Goal: Transaction & Acquisition: Purchase product/service

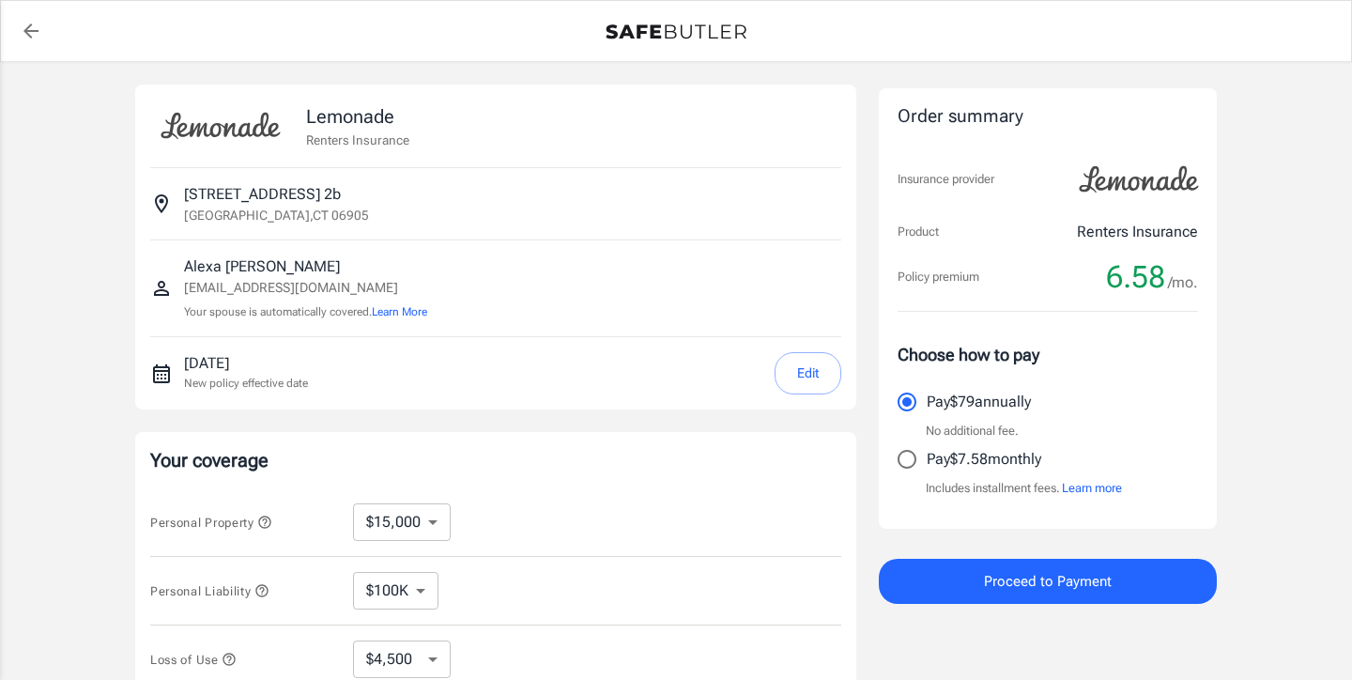
select select "15000"
select select "500"
click at [794, 367] on button "Edit" at bounding box center [808, 373] width 67 height 42
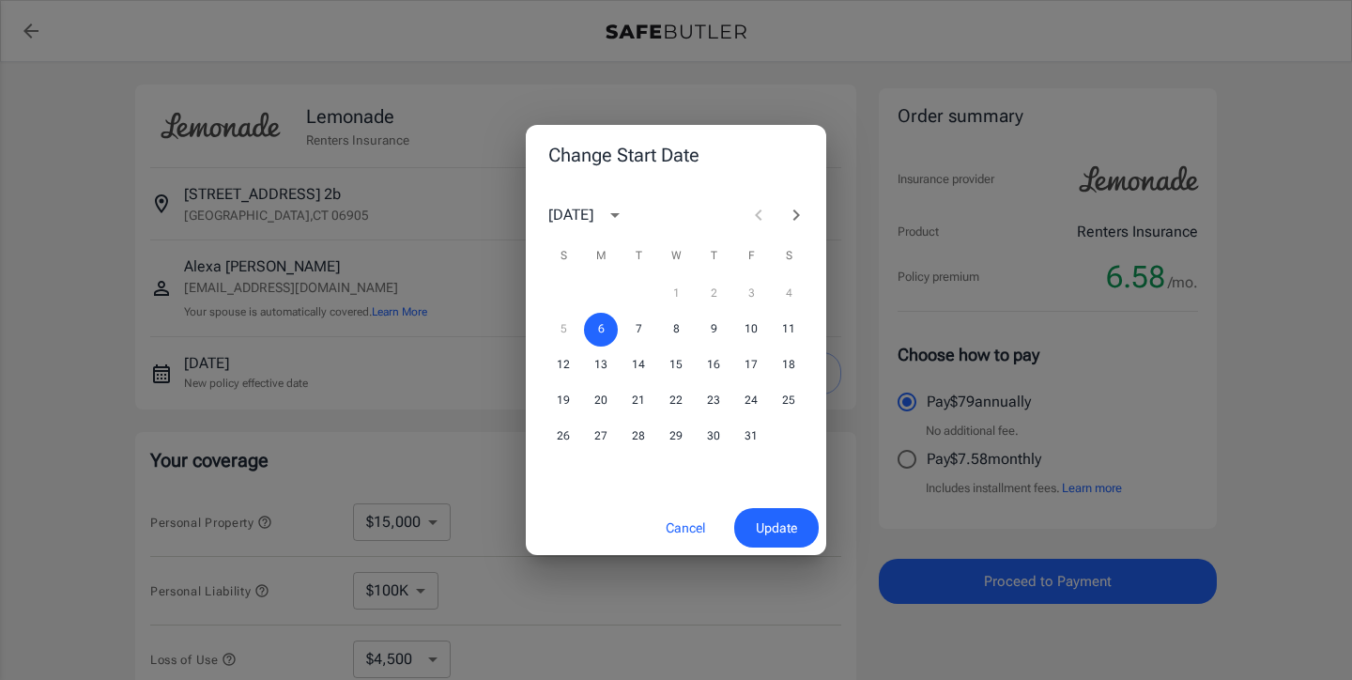
click at [745, 531] on button "Update" at bounding box center [776, 528] width 85 height 40
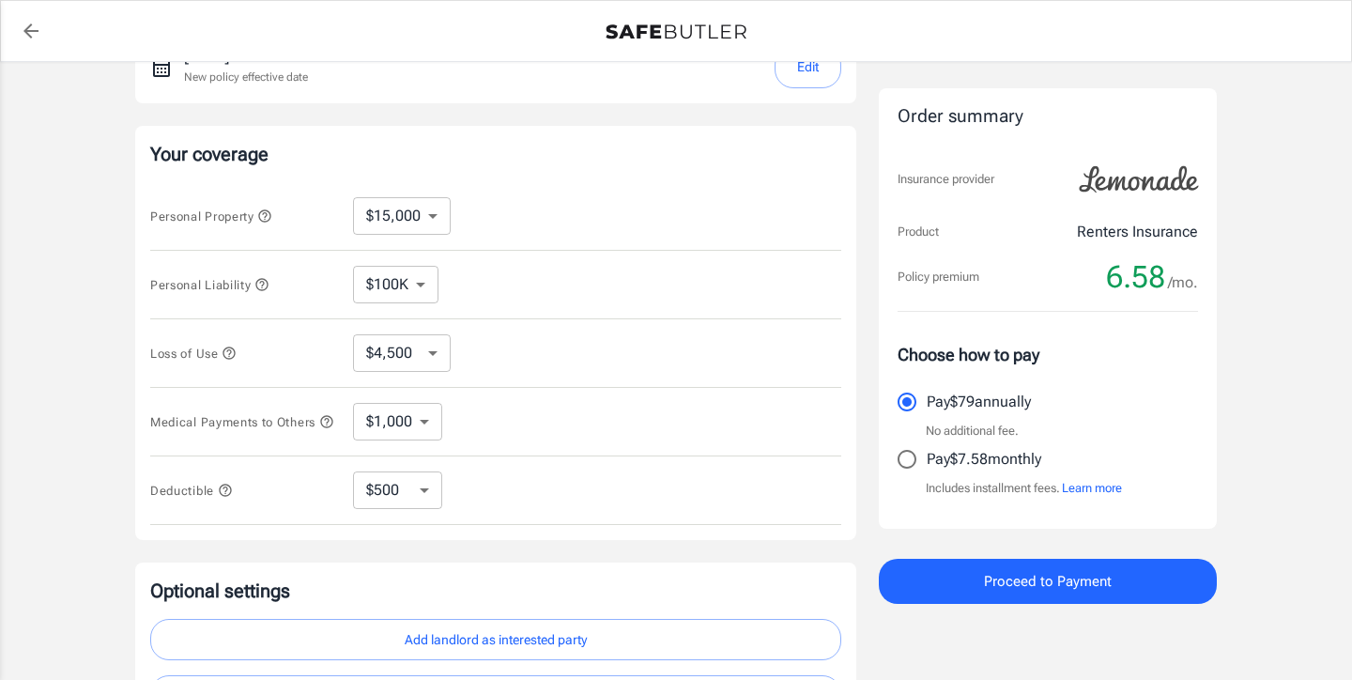
scroll to position [304, 0]
click at [221, 356] on span "Loss of Use" at bounding box center [193, 355] width 86 height 14
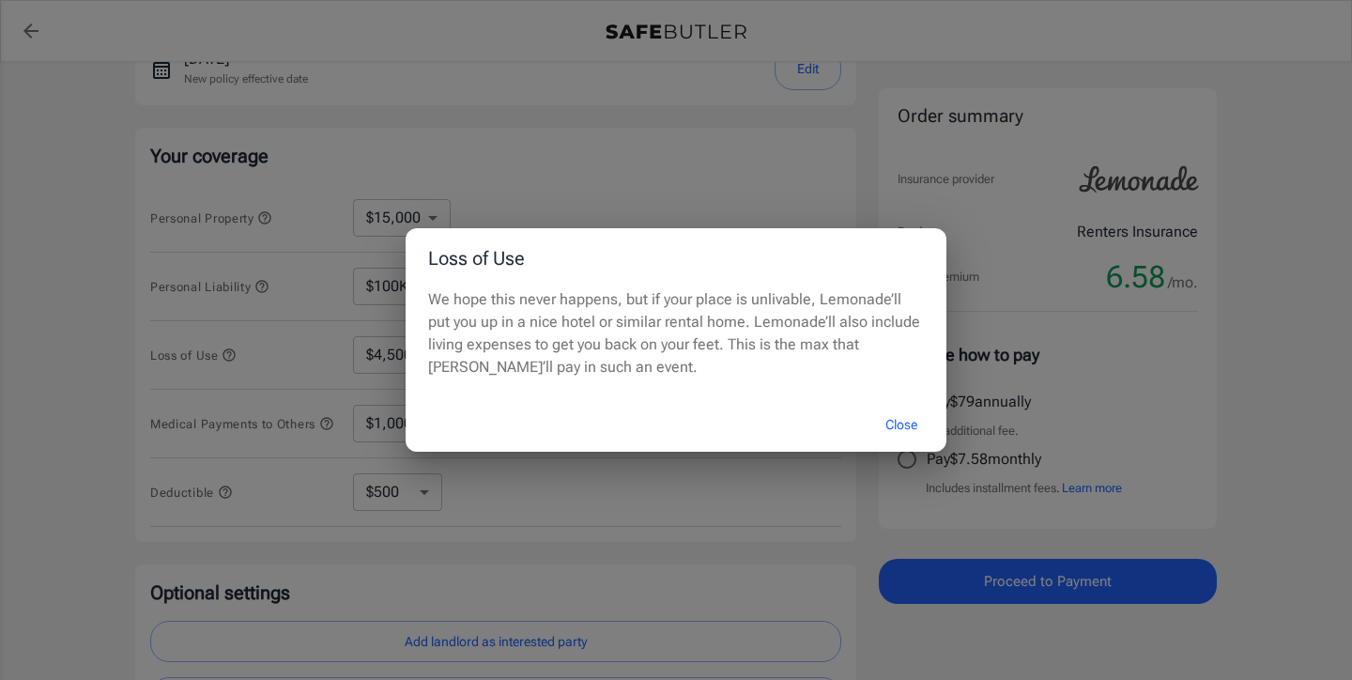
click at [898, 423] on button "Close" at bounding box center [901, 425] width 75 height 40
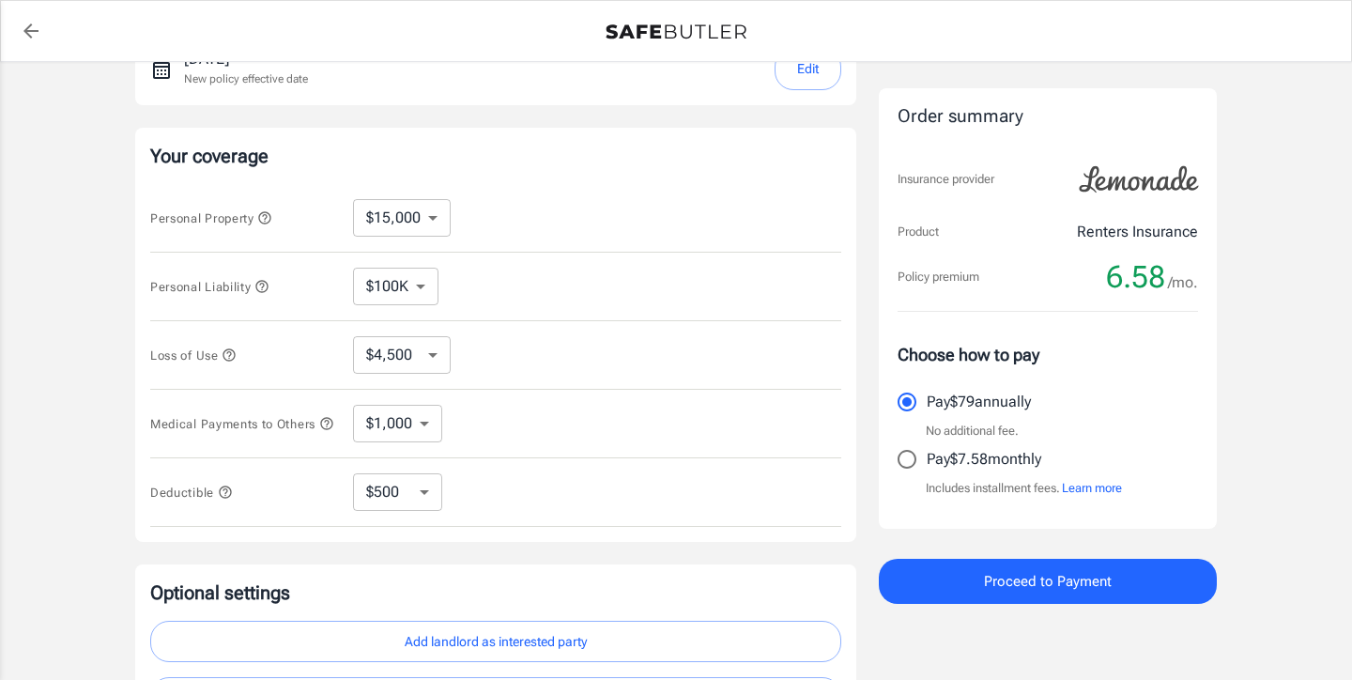
click at [264, 284] on icon "button" at bounding box center [261, 286] width 12 height 12
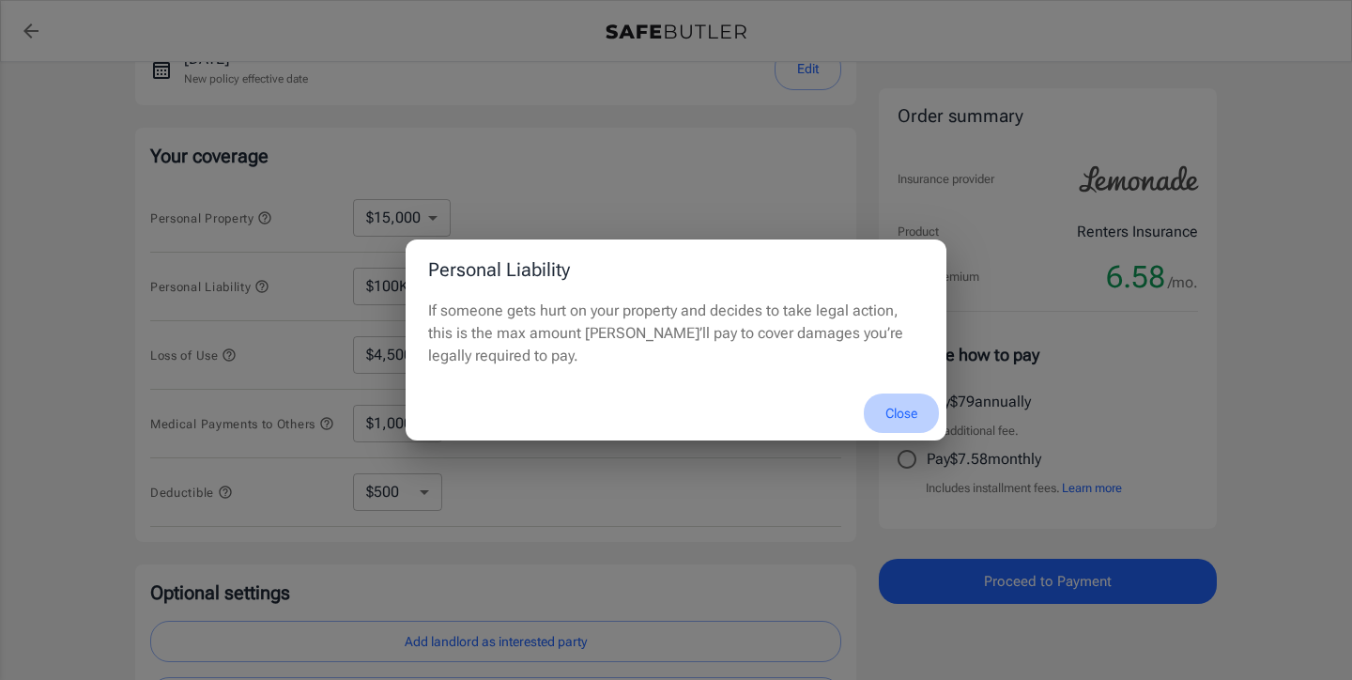
click at [883, 409] on button "Close" at bounding box center [901, 413] width 75 height 40
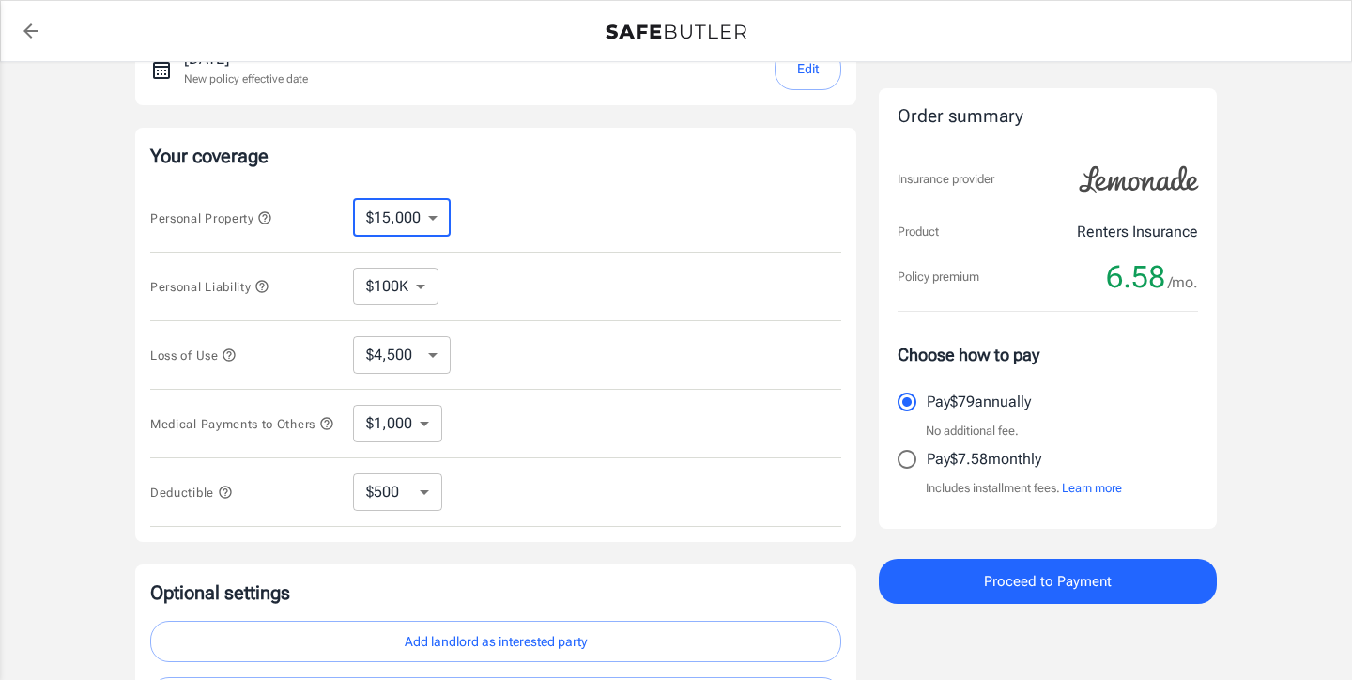
select select "20000"
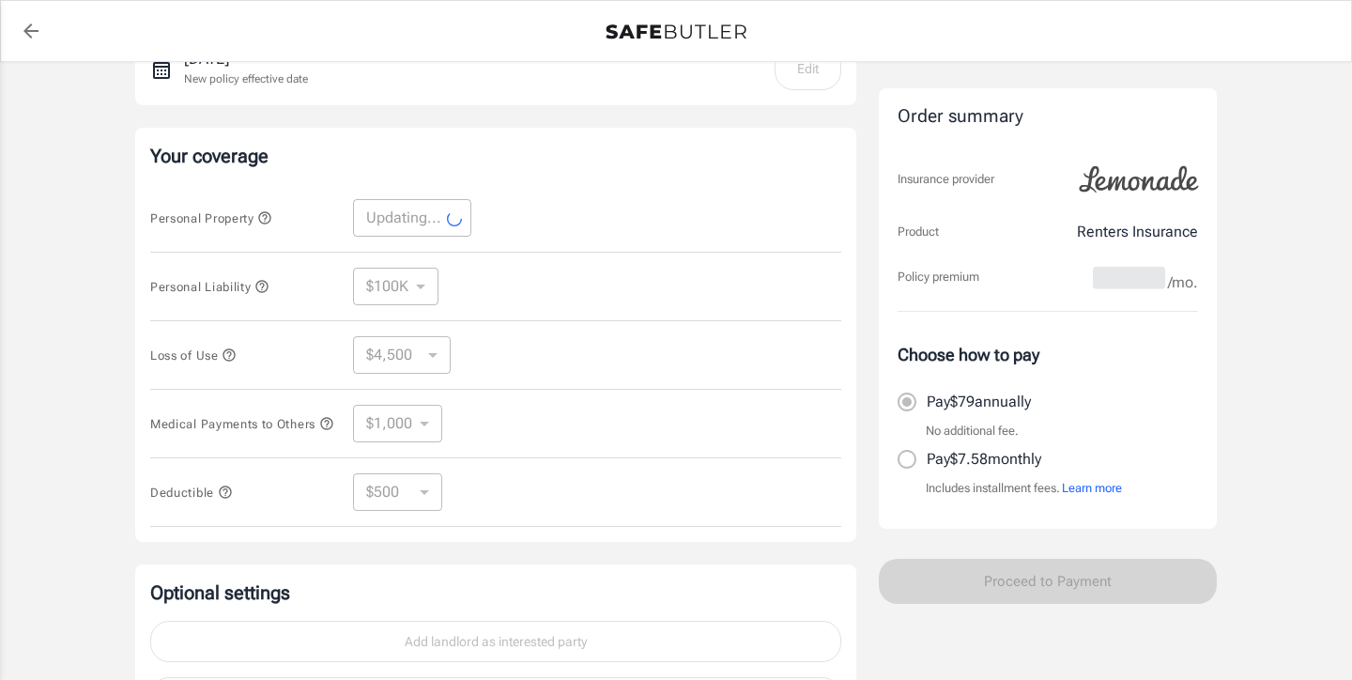
select select "20000"
select select "6000"
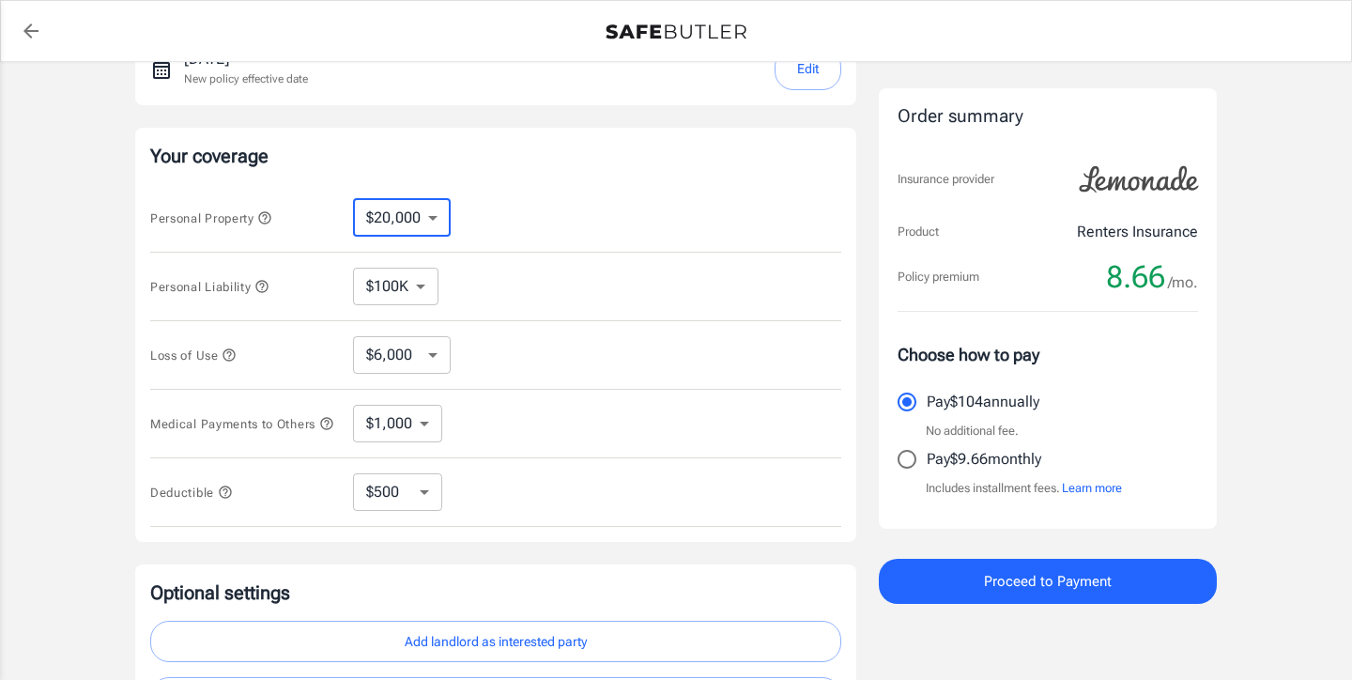
select select "15000"
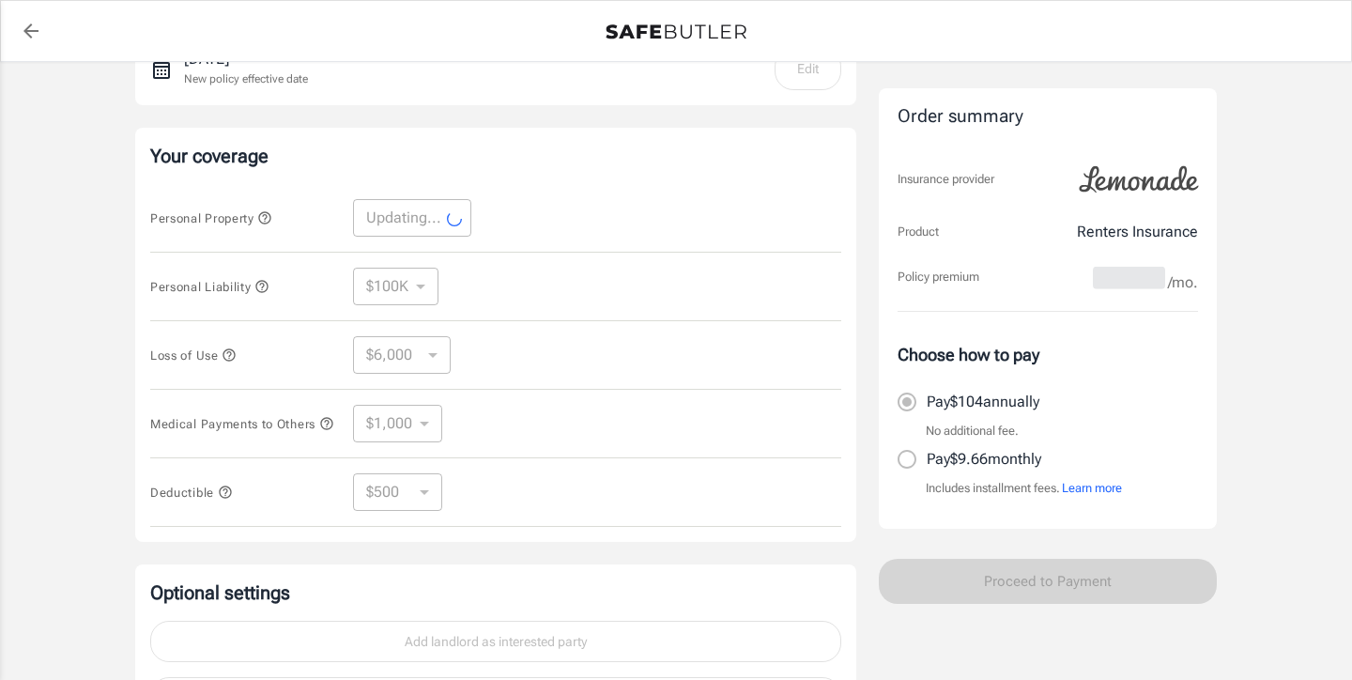
select select "15000"
select select "4500"
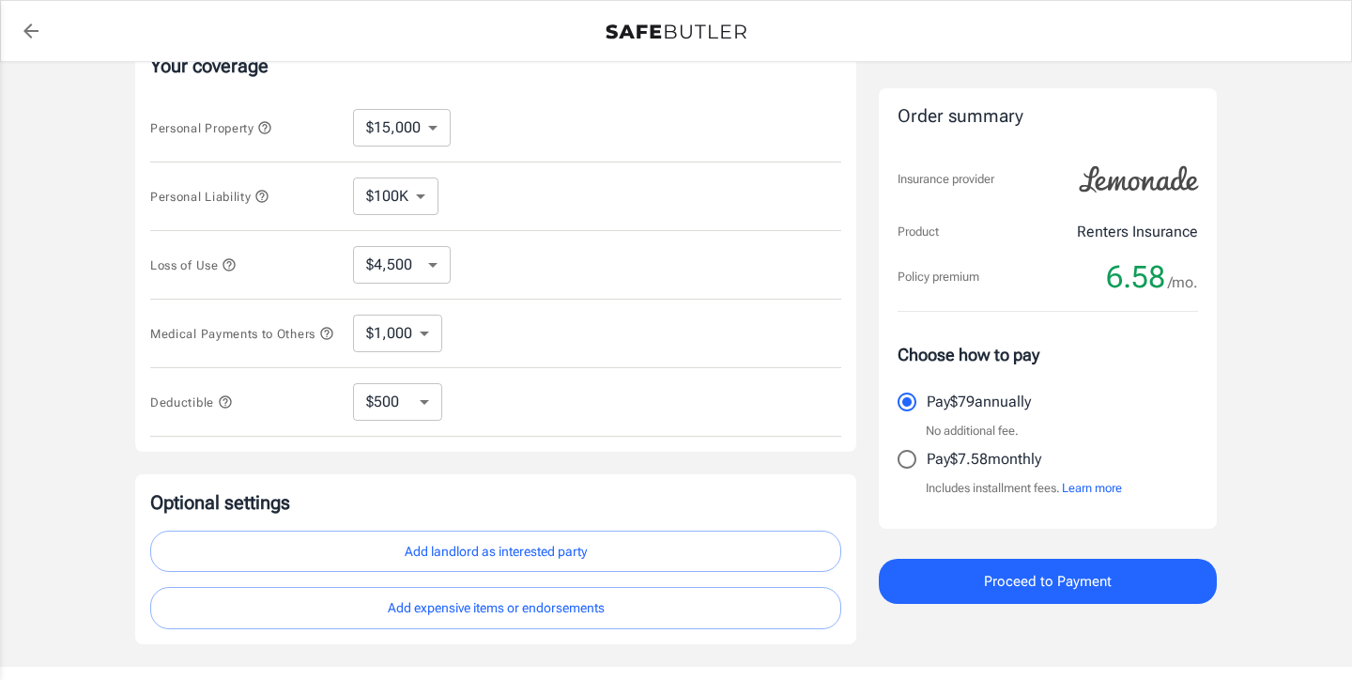
scroll to position [394, 0]
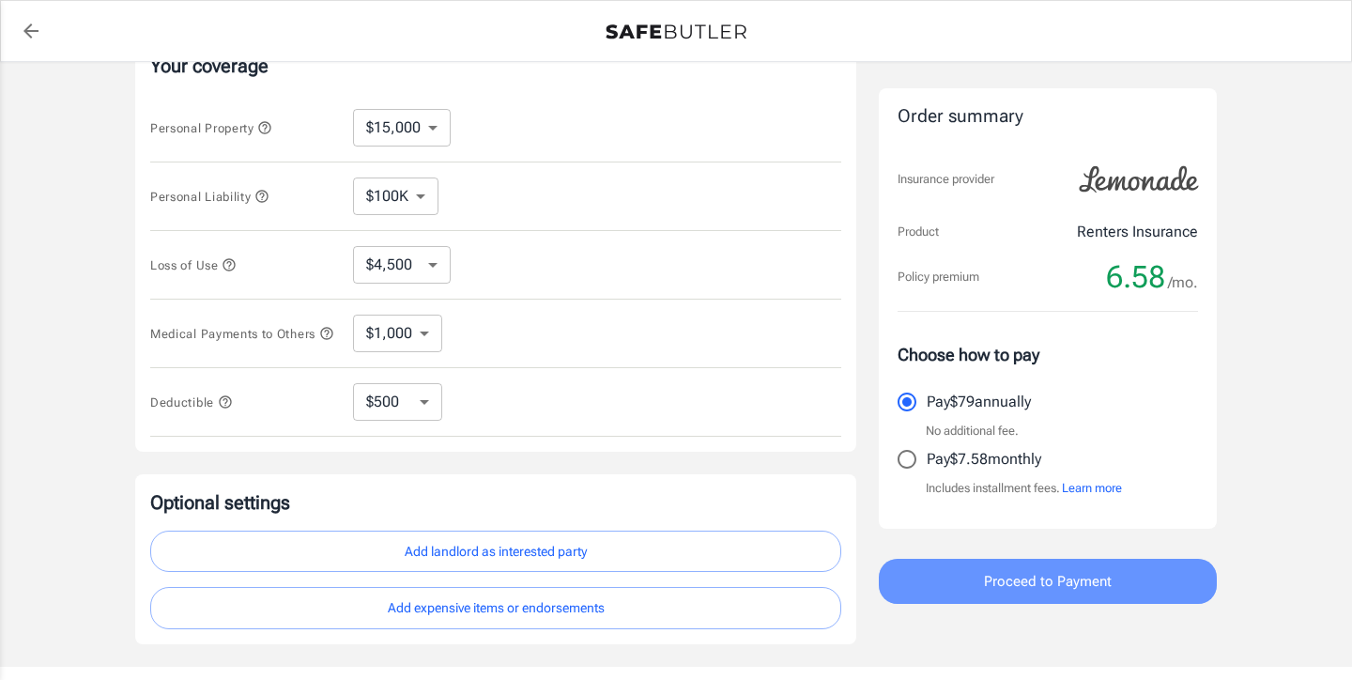
click at [977, 564] on button "Proceed to Payment" at bounding box center [1048, 581] width 338 height 45
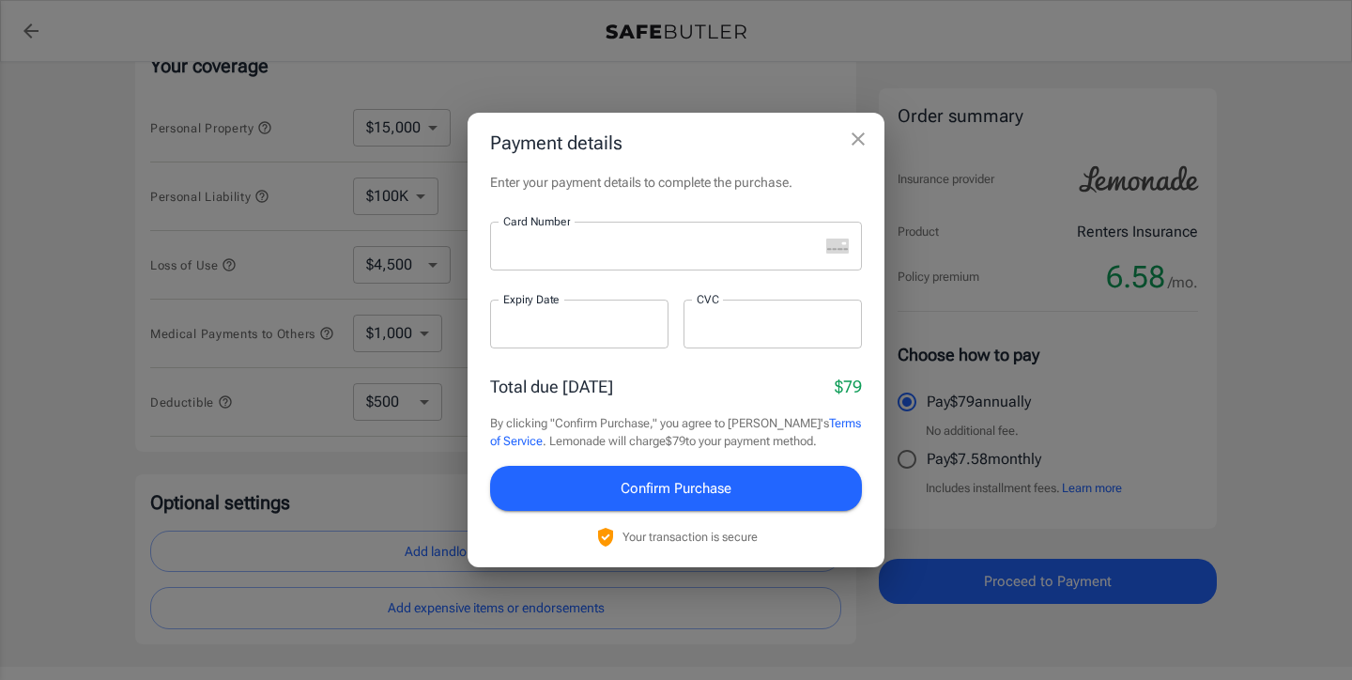
click at [794, 258] on div at bounding box center [654, 246] width 329 height 49
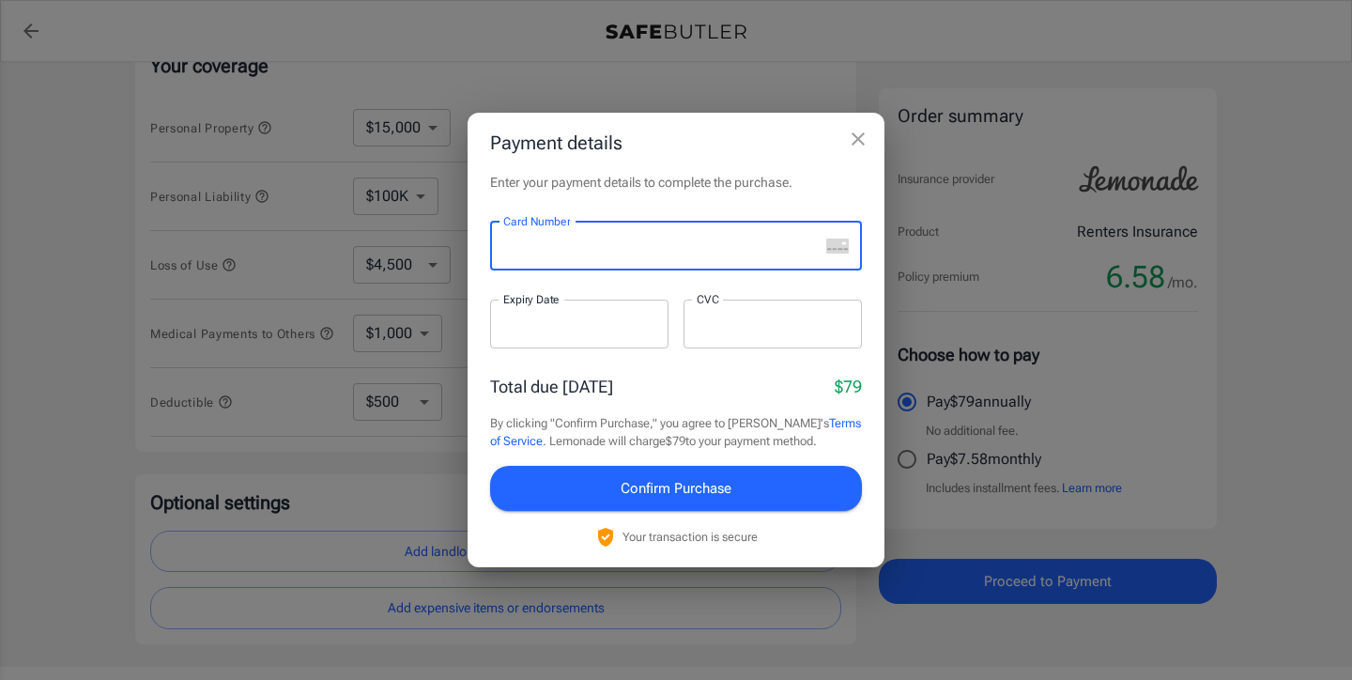
click at [855, 146] on icon "close" at bounding box center [858, 139] width 23 height 23
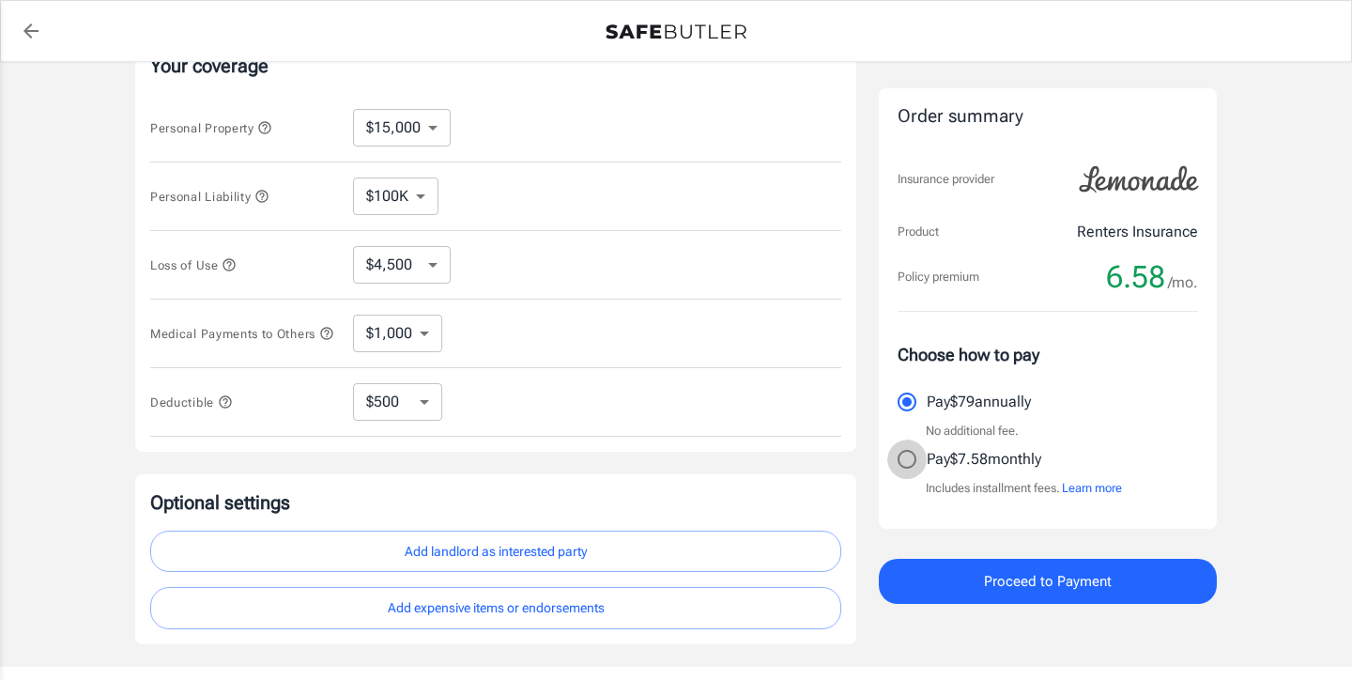
click at [905, 461] on input "Pay $7.58 monthly" at bounding box center [906, 458] width 39 height 39
radio input "true"
click at [972, 588] on button "Proceed to Payment" at bounding box center [1048, 581] width 338 height 45
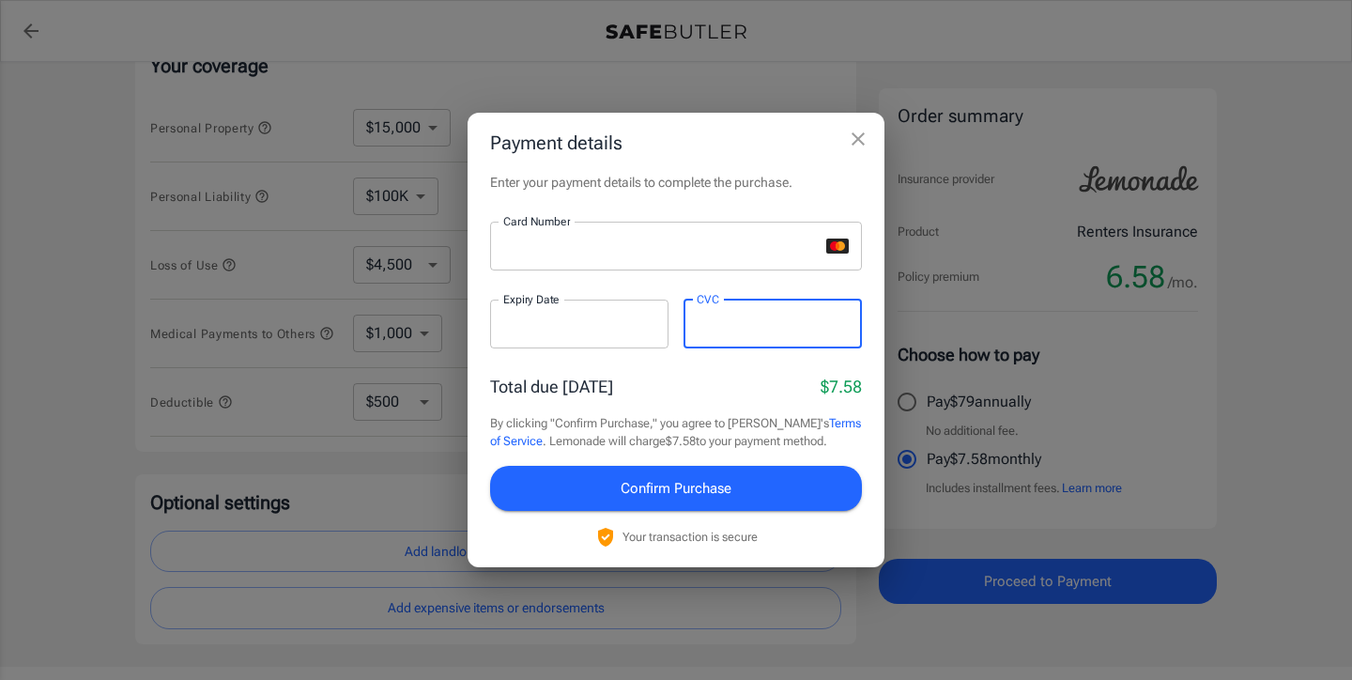
click at [712, 486] on span "Confirm Purchase" at bounding box center [676, 488] width 111 height 24
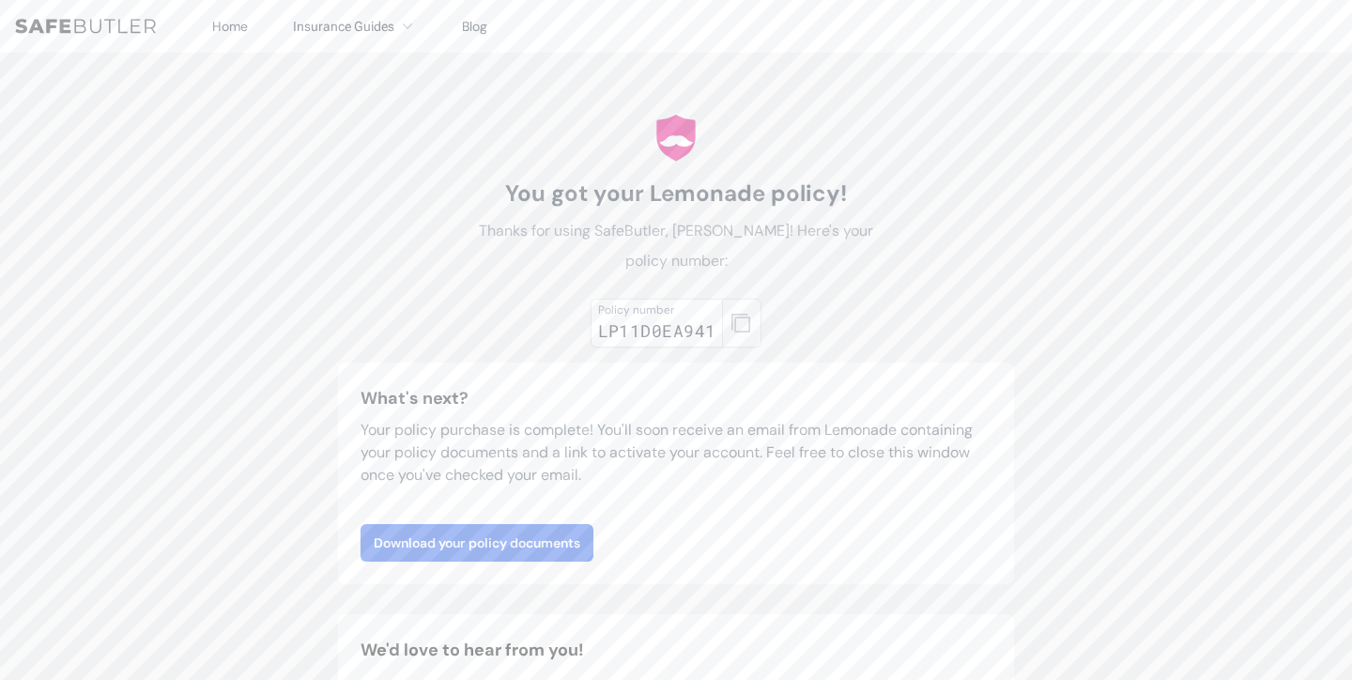
click at [744, 318] on icon "button" at bounding box center [741, 323] width 19 height 19
